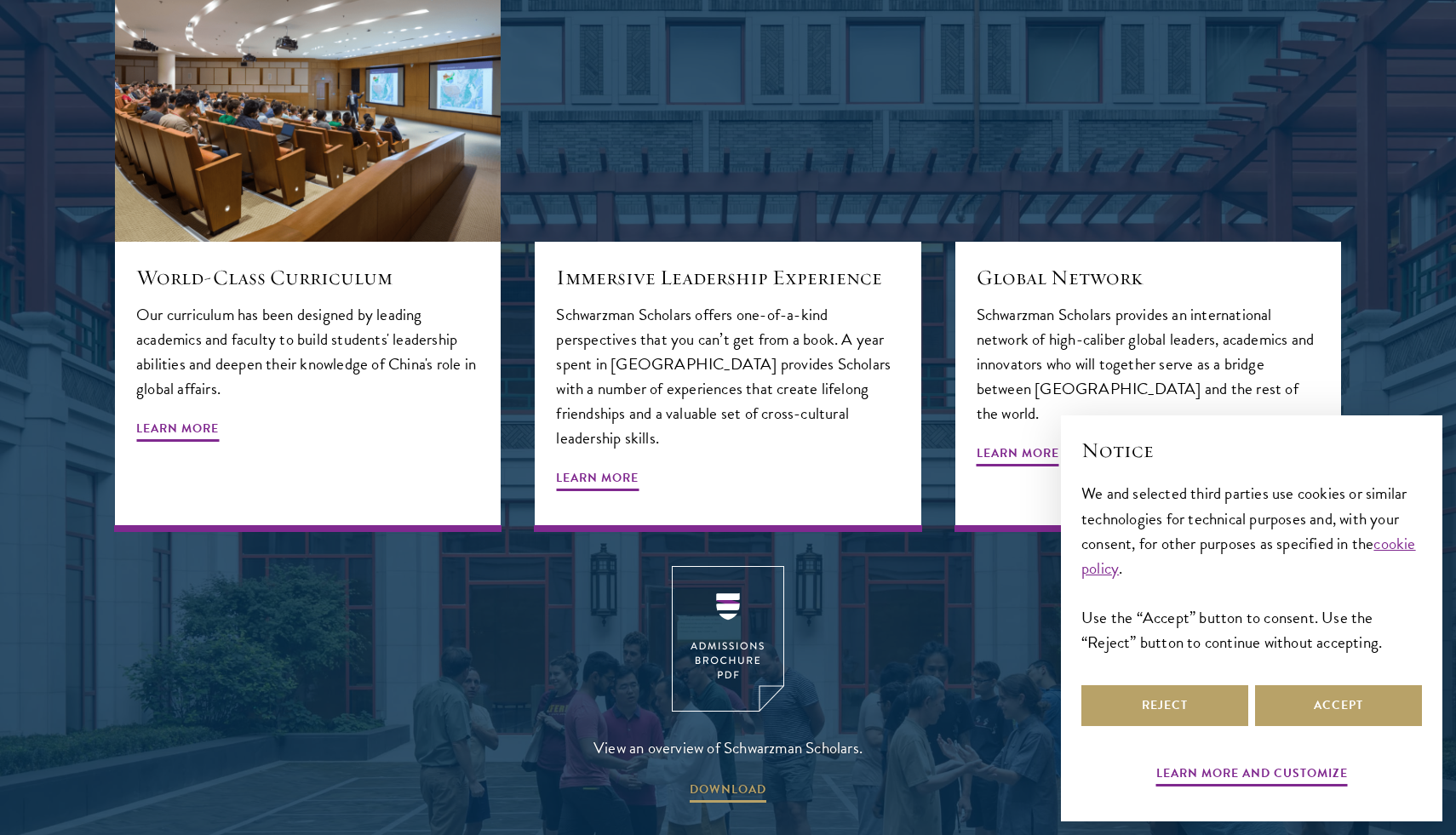
scroll to position [2055, 0]
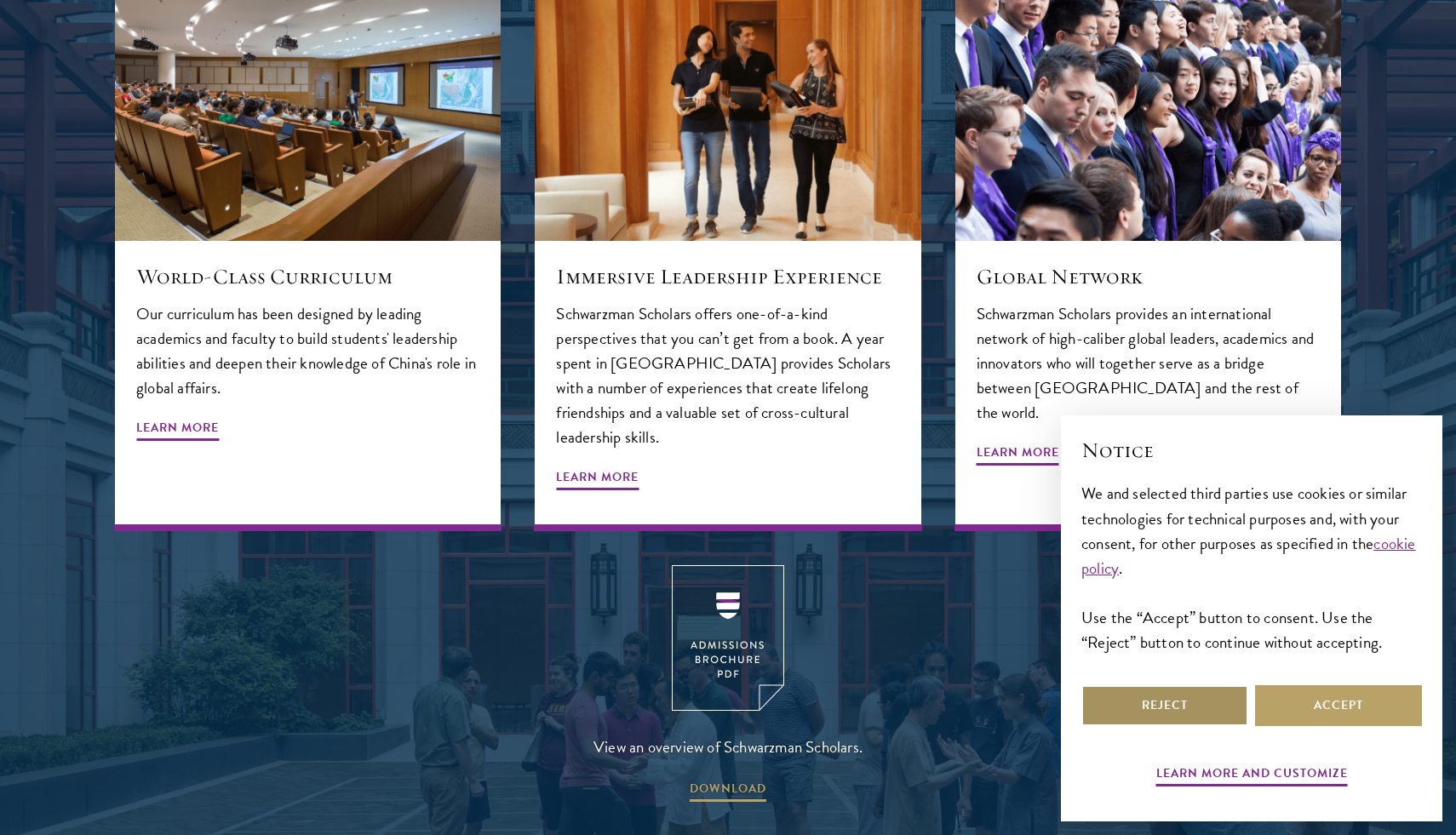
click at [1183, 712] on button "Reject" at bounding box center [1164, 706] width 167 height 41
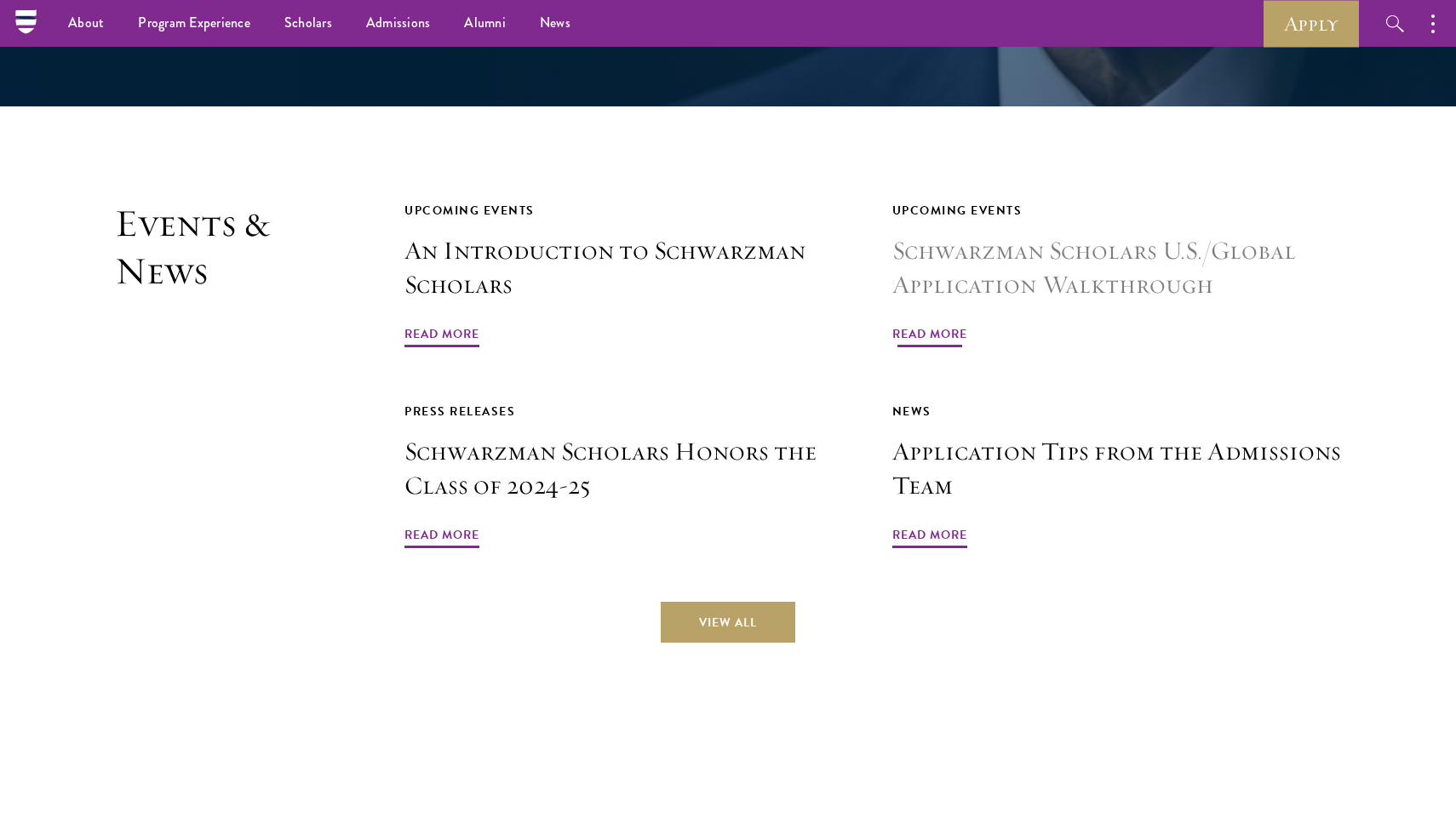
scroll to position [4034, 0]
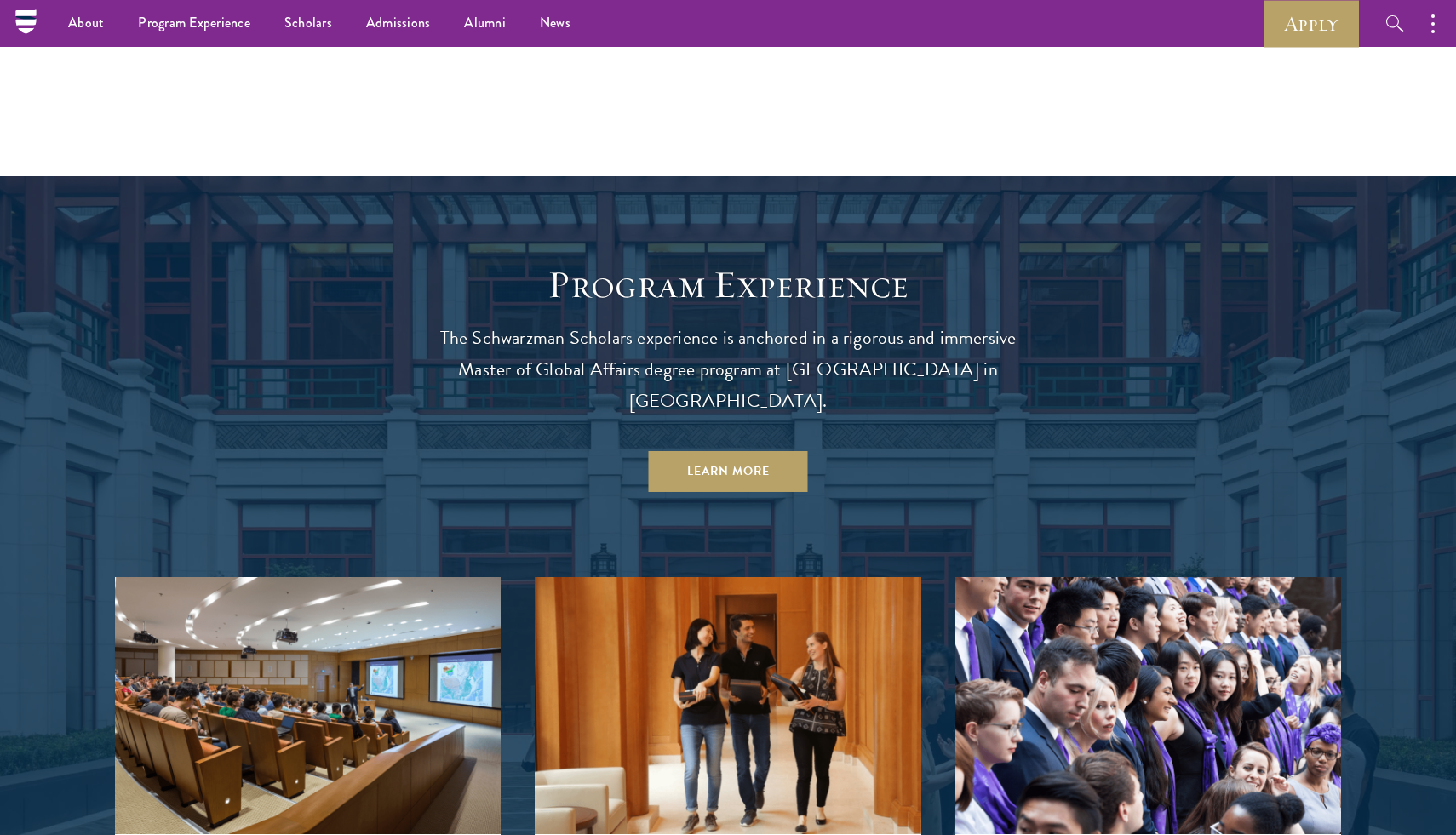
scroll to position [0, 0]
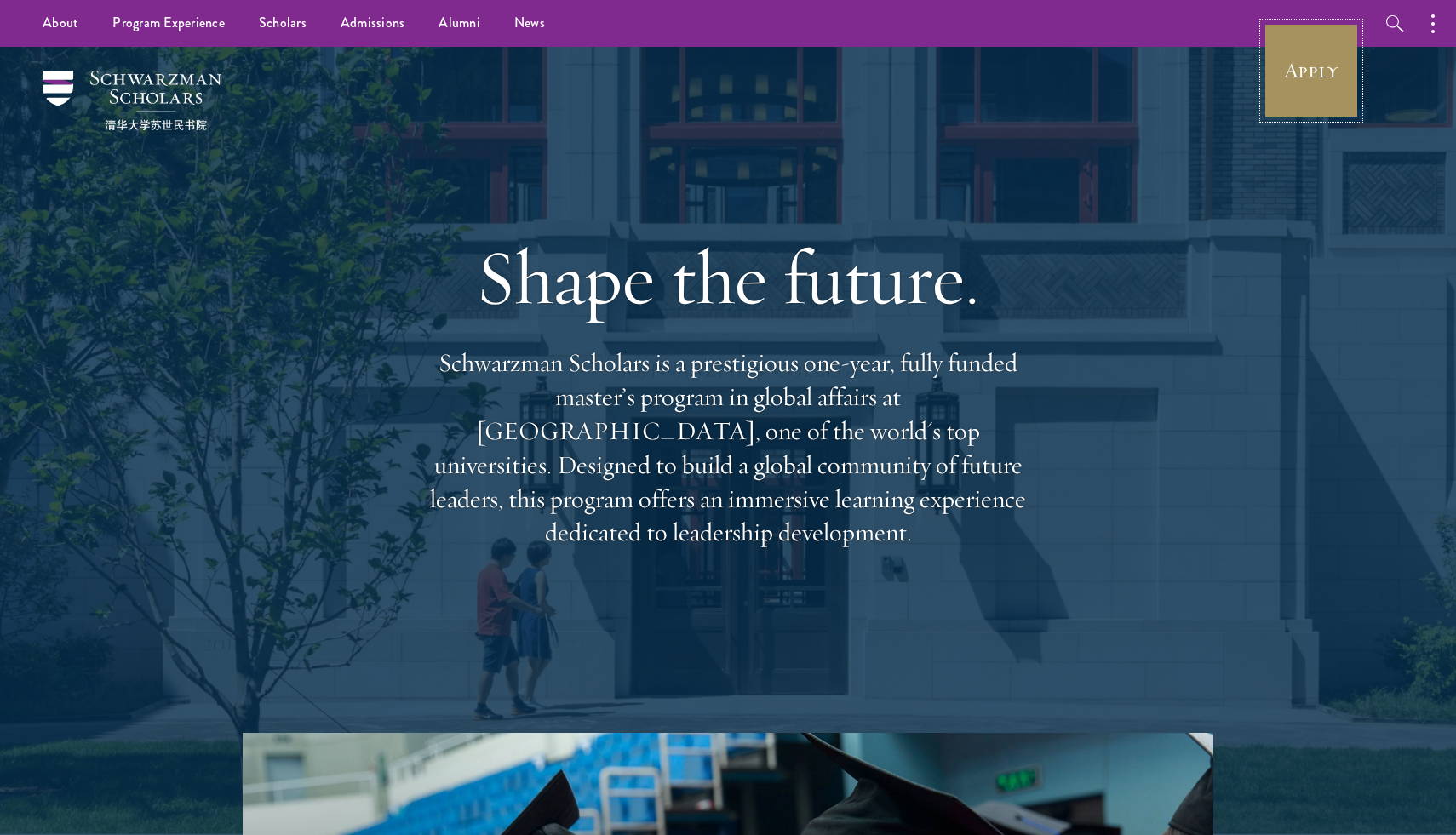
click at [1271, 85] on link "Apply" at bounding box center [1312, 70] width 95 height 95
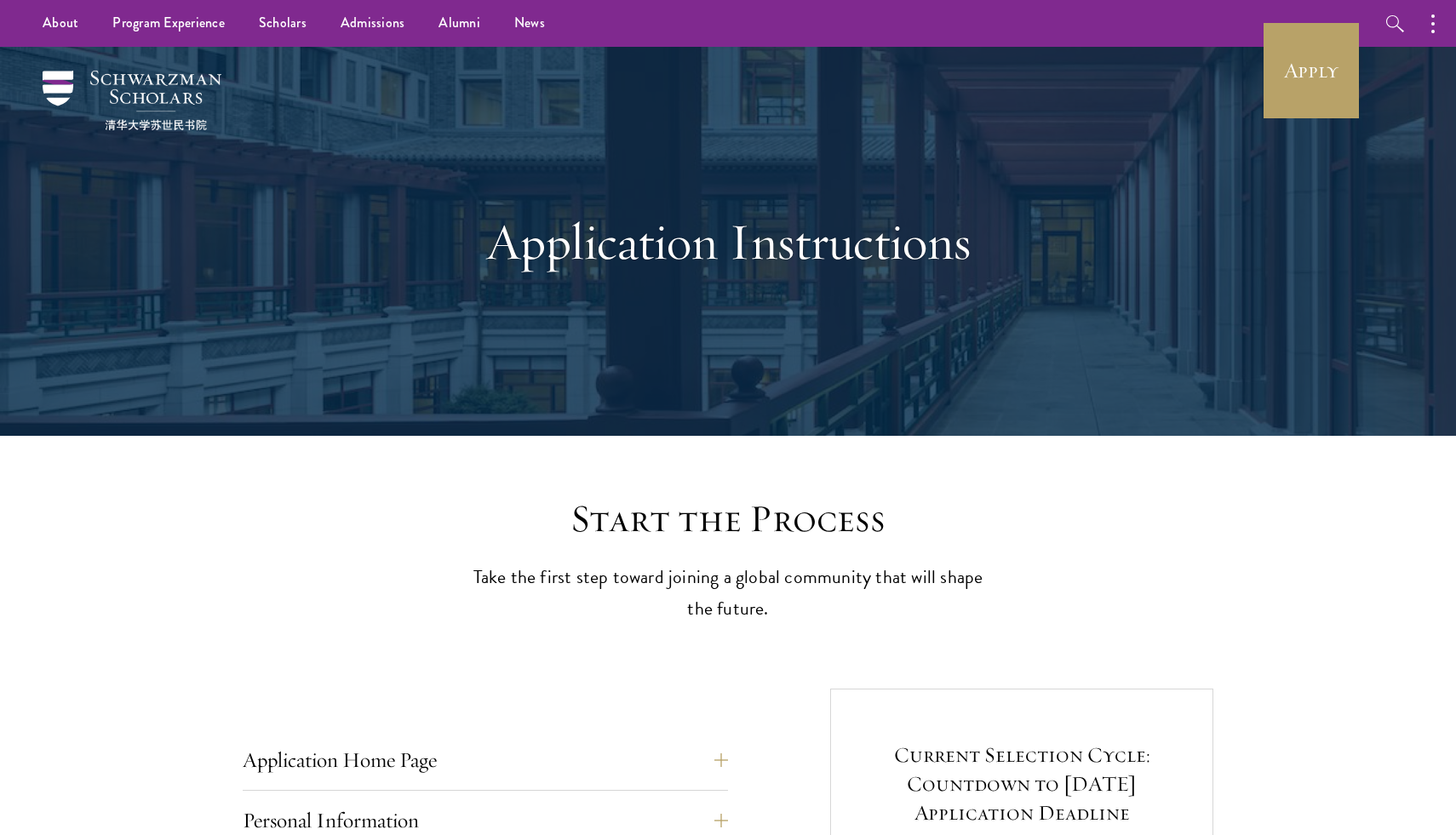
drag, startPoint x: 219, startPoint y: 94, endPoint x: 623, endPoint y: 12, distance: 412.2
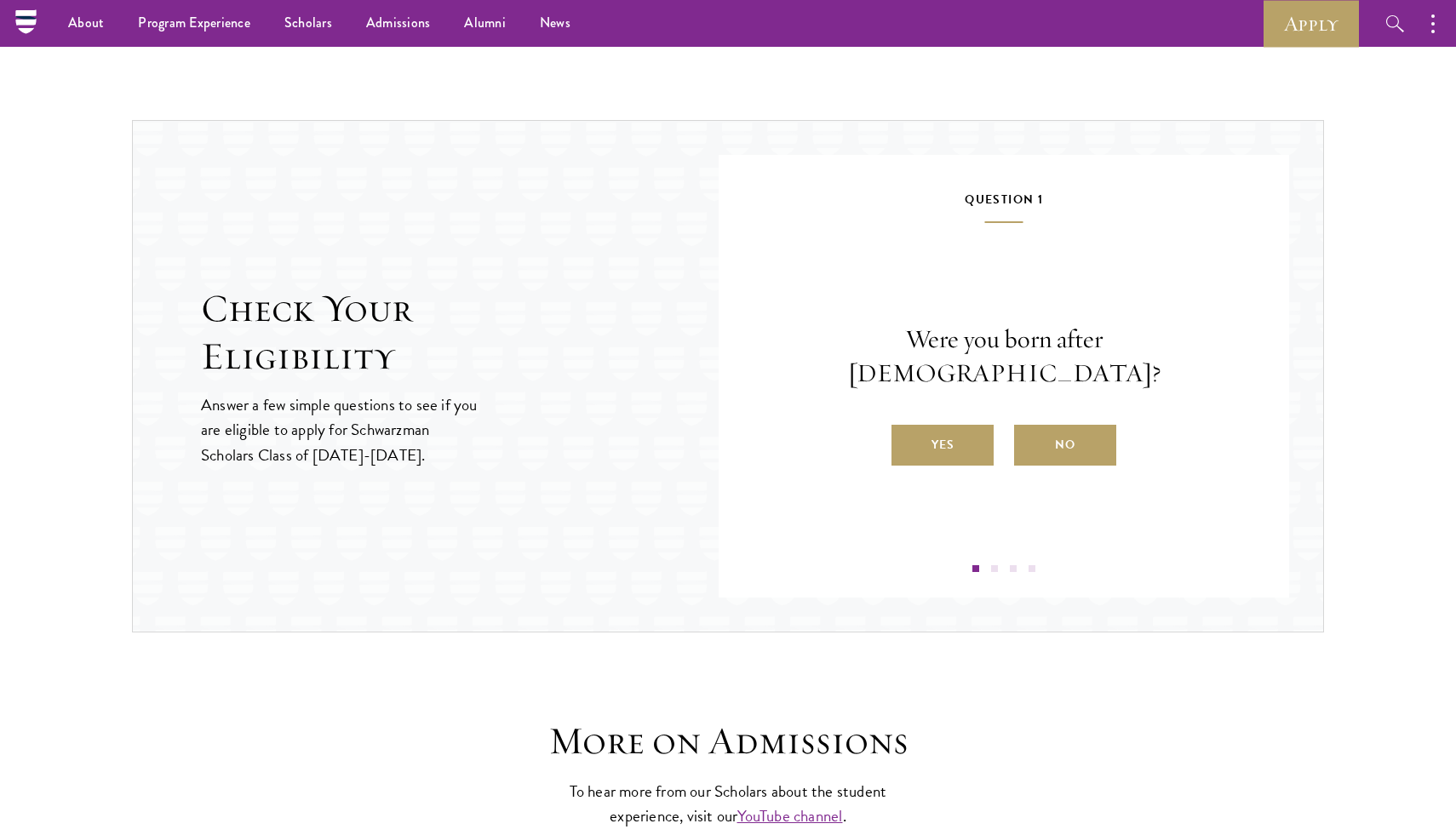
scroll to position [1676, 0]
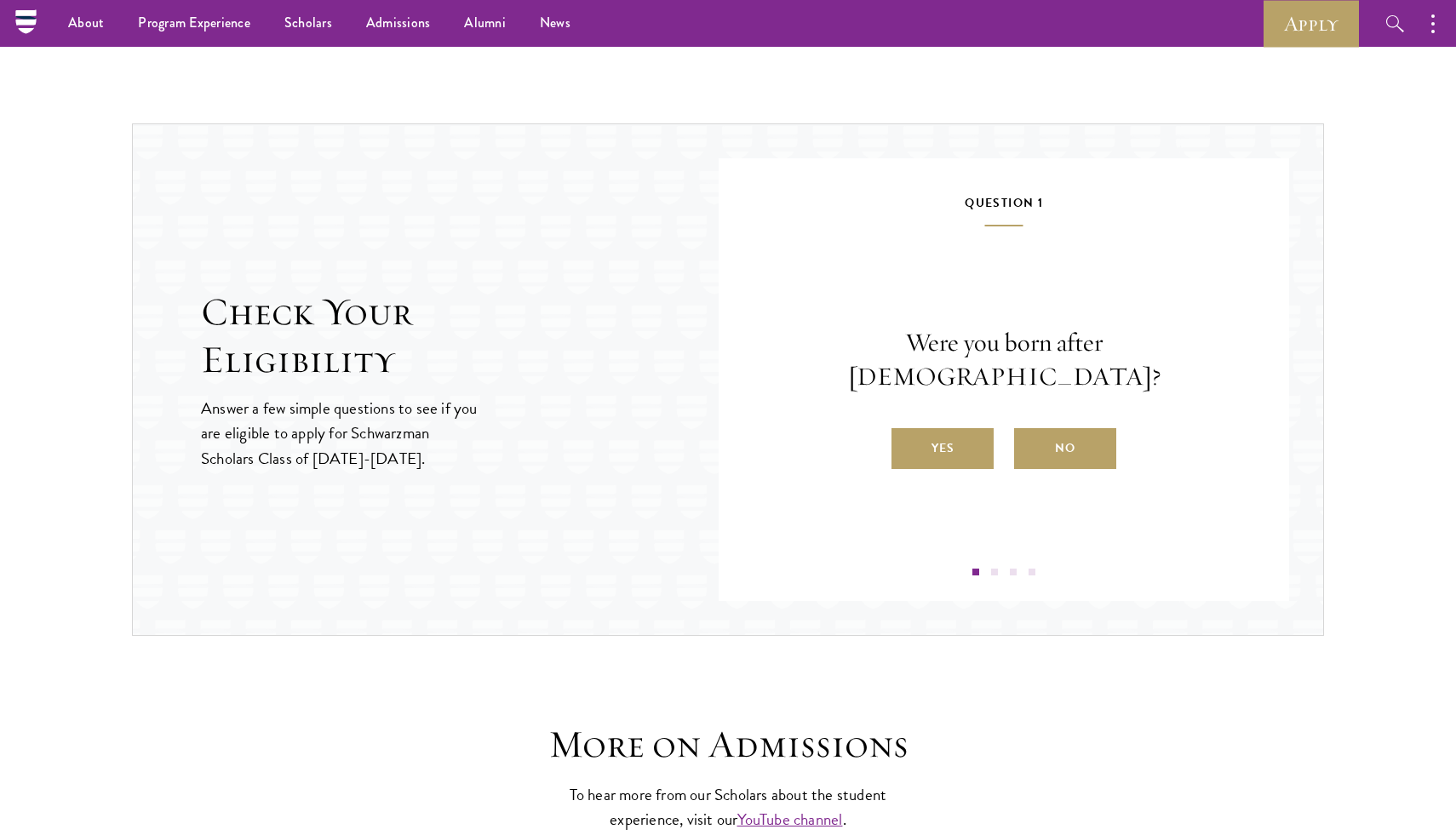
click at [962, 428] on label "Yes" at bounding box center [942, 448] width 103 height 41
click at [907, 430] on input "Yes" at bounding box center [899, 437] width 15 height 15
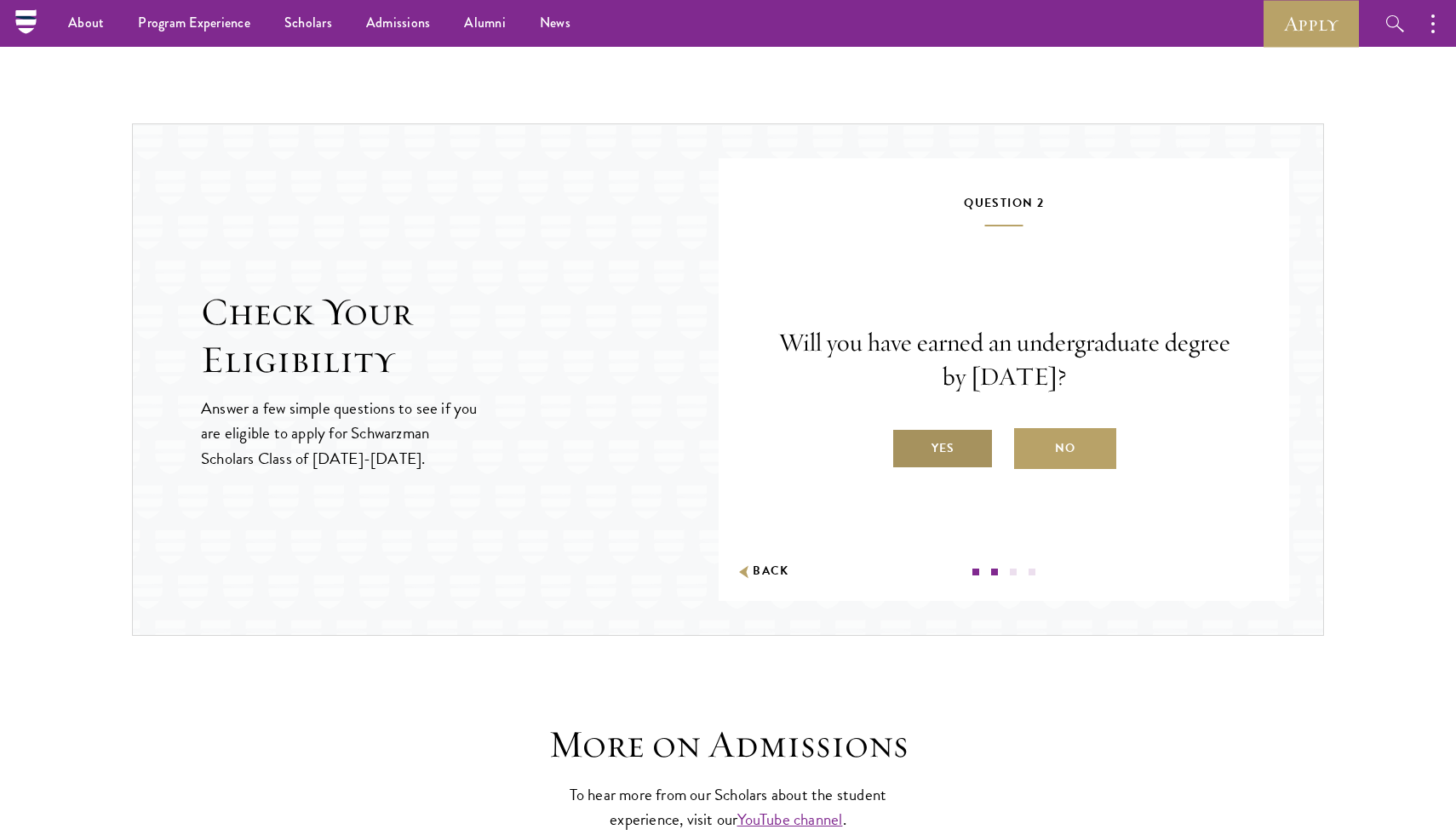
click at [959, 458] on label "Yes" at bounding box center [942, 448] width 103 height 41
click at [907, 446] on input "Yes" at bounding box center [899, 437] width 15 height 15
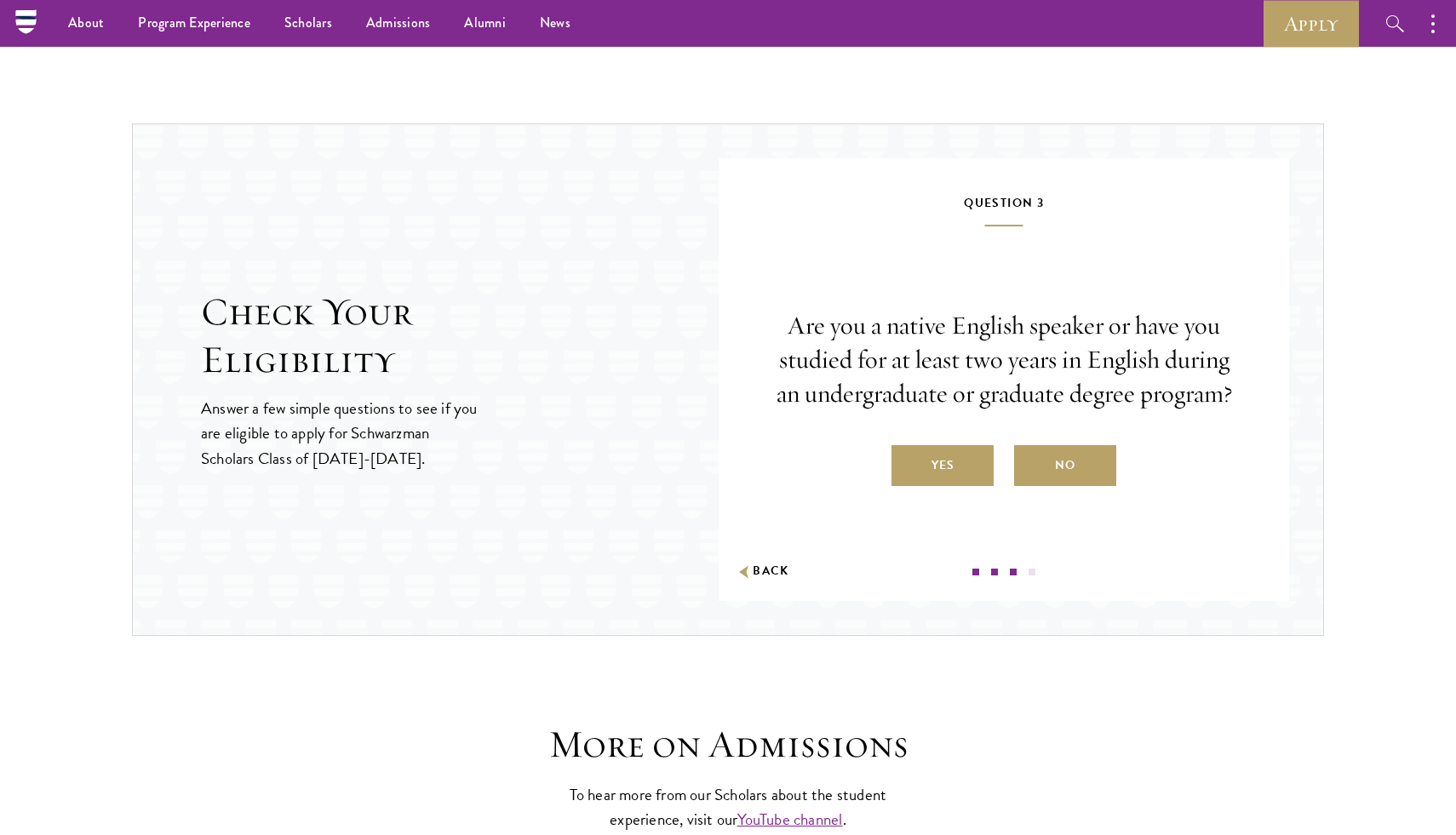
click at [959, 458] on label "Yes" at bounding box center [942, 466] width 103 height 41
click at [907, 458] on input "Yes" at bounding box center [899, 454] width 15 height 15
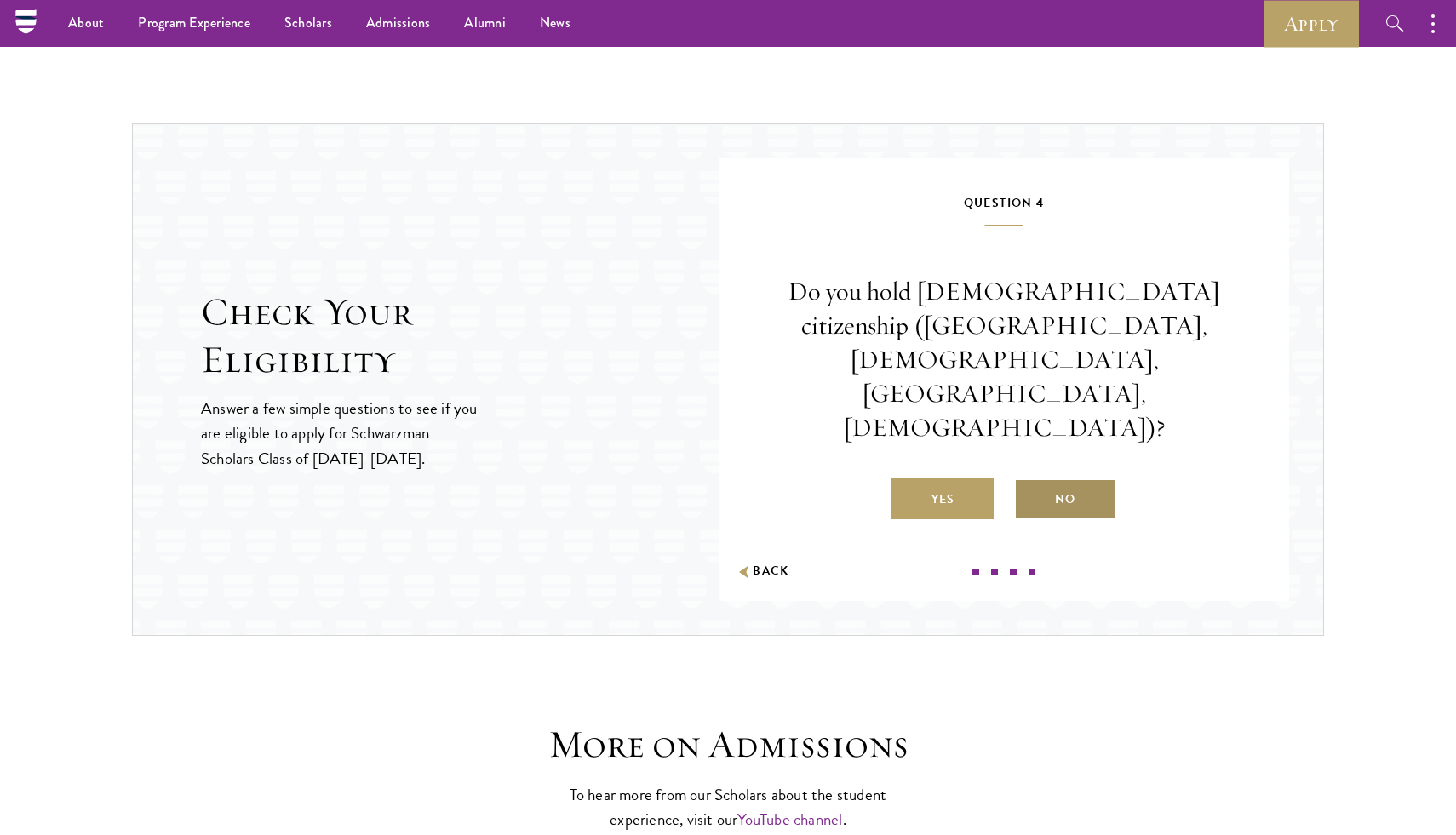
click at [1074, 479] on label "No" at bounding box center [1065, 499] width 103 height 41
click at [1030, 481] on input "No" at bounding box center [1022, 488] width 15 height 15
